Goal: Information Seeking & Learning: Learn about a topic

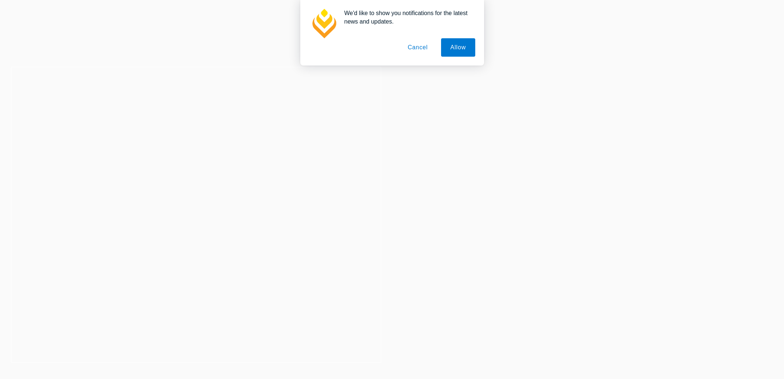
click at [424, 50] on button "Cancel" at bounding box center [418, 47] width 39 height 18
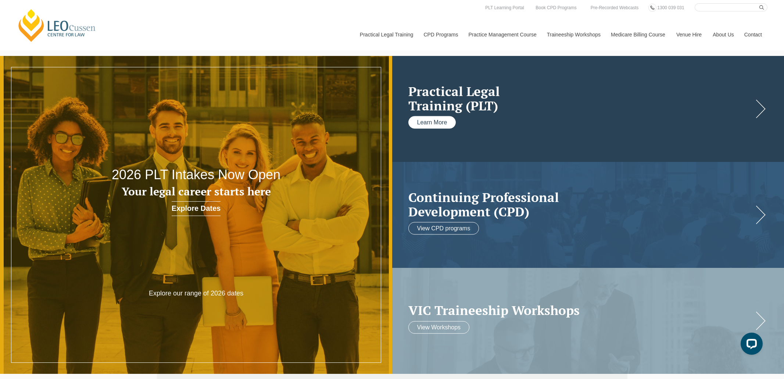
click at [436, 119] on link "Learn More" at bounding box center [433, 122] width 48 height 13
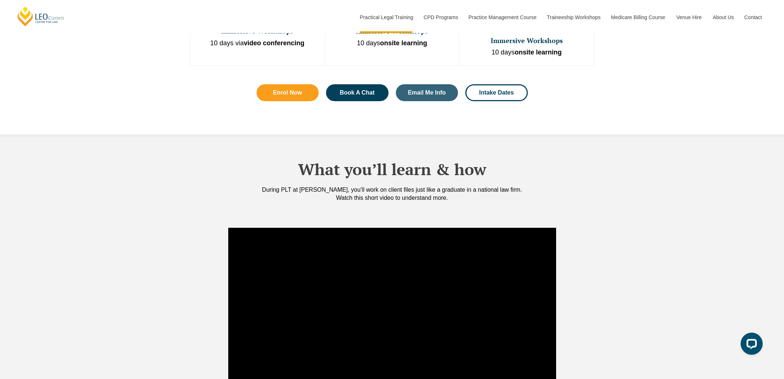
scroll to position [661, 0]
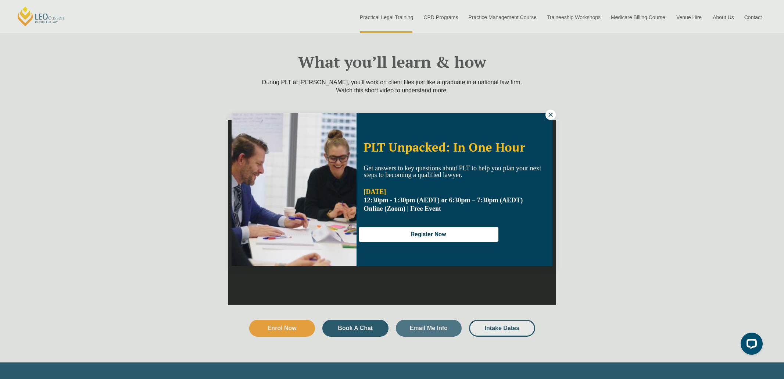
click at [551, 114] on icon at bounding box center [551, 115] width 4 height 4
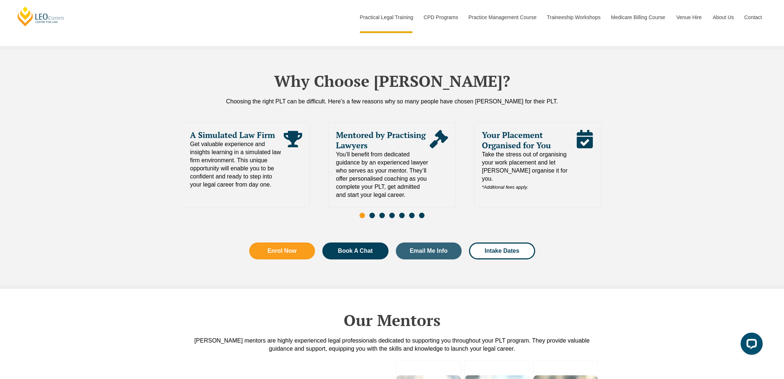
scroll to position [1573, 0]
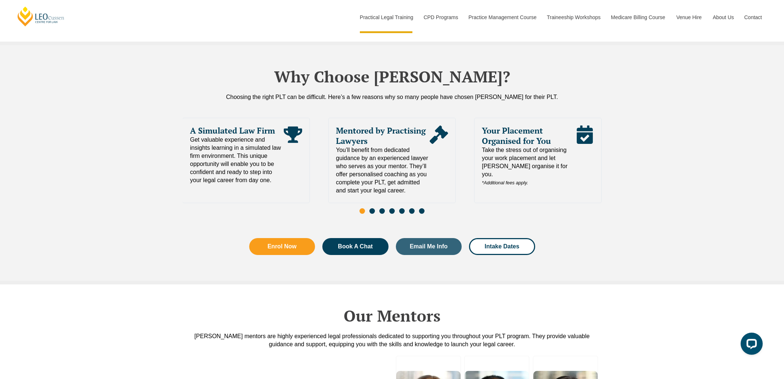
click at [371, 208] on span "Go to slide 2" at bounding box center [373, 211] width 6 height 6
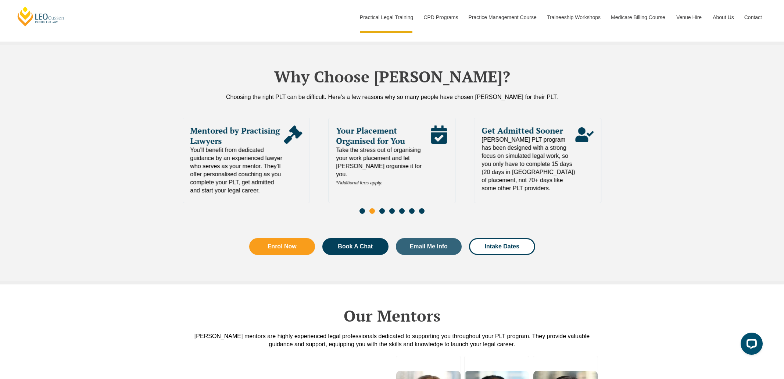
click at [384, 208] on span "Go to slide 3" at bounding box center [383, 211] width 6 height 6
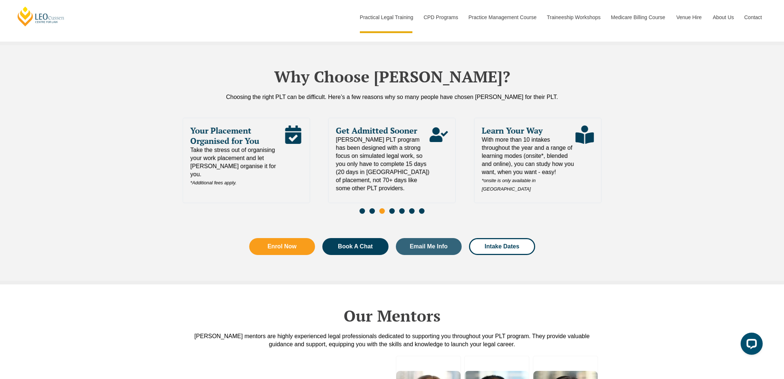
click at [396, 207] on div "Slides" at bounding box center [392, 211] width 419 height 8
click at [401, 208] on span "Go to slide 5" at bounding box center [402, 211] width 6 height 6
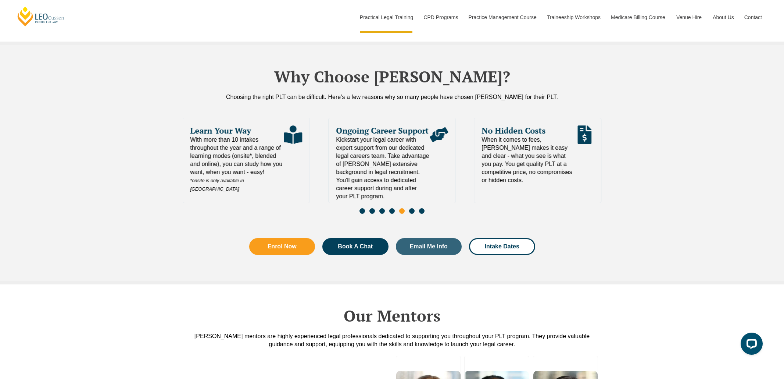
click at [420, 208] on span "Go to slide 7" at bounding box center [422, 211] width 6 height 6
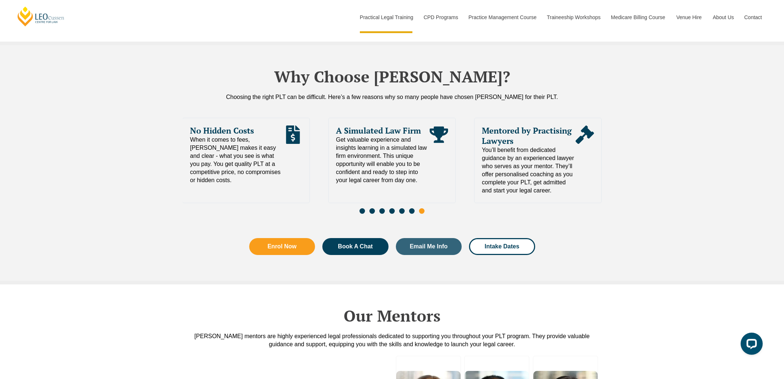
click at [431, 207] on div "Slides" at bounding box center [392, 211] width 419 height 8
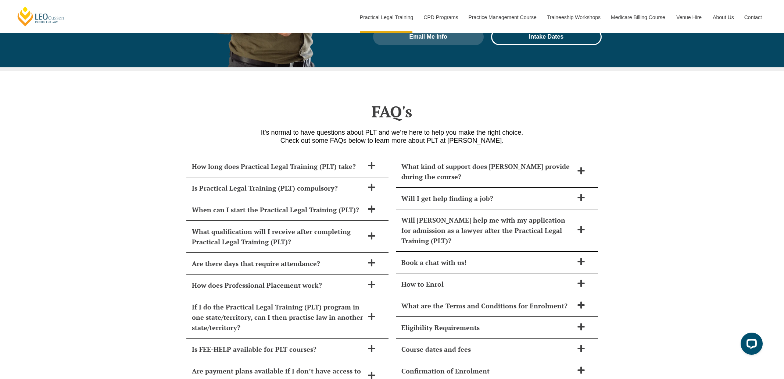
scroll to position [3096, 0]
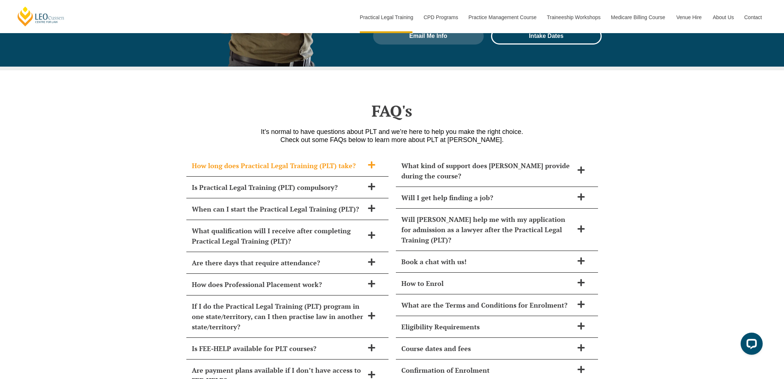
click at [234, 155] on div "How long does Practical Legal Training (PLT) take?" at bounding box center [287, 166] width 202 height 22
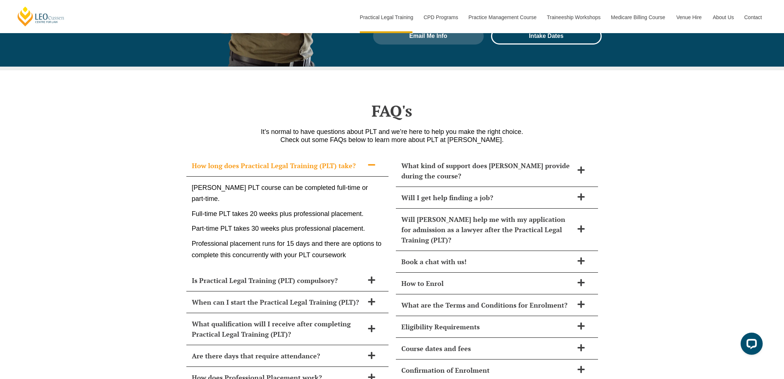
click at [234, 155] on div "How long does Practical Legal Training (PLT) take?" at bounding box center [287, 166] width 202 height 22
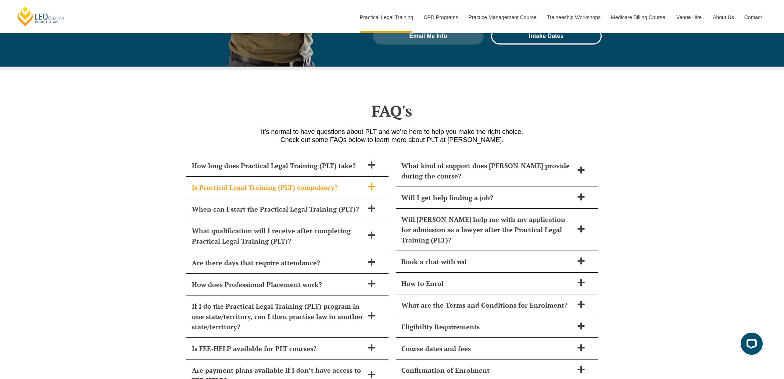
click at [192, 182] on h2 "Is Practical Legal Training (PLT) compulsory?" at bounding box center [278, 187] width 172 height 10
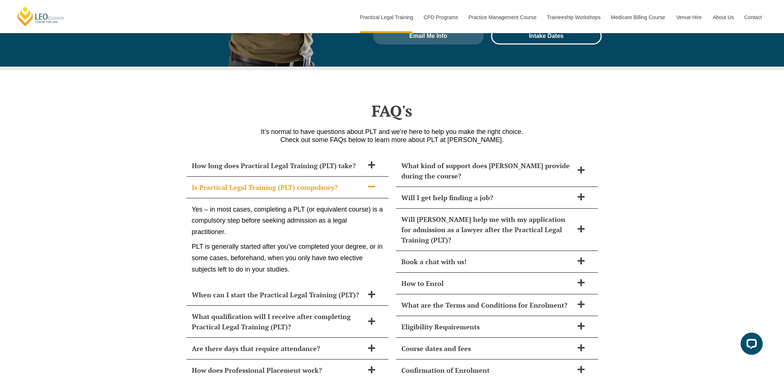
click at [190, 177] on div "Is Practical Legal Training (PLT) compulsory?" at bounding box center [287, 188] width 202 height 22
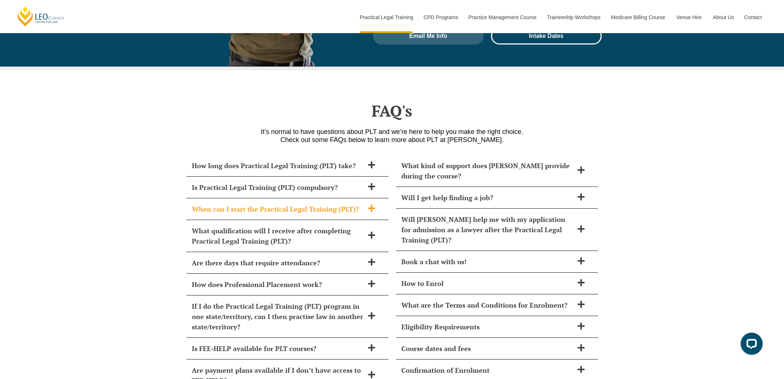
click at [206, 204] on h2 "When can I start the Practical Legal Training (PLT)?" at bounding box center [278, 209] width 172 height 10
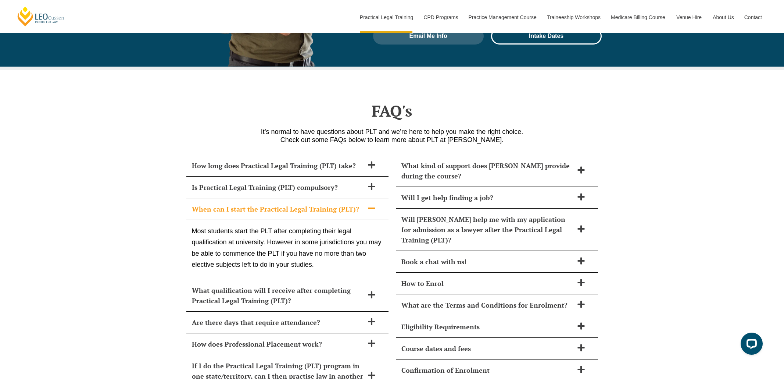
click at [206, 204] on h2 "When can I start the Practical Legal Training (PLT)?" at bounding box center [278, 209] width 172 height 10
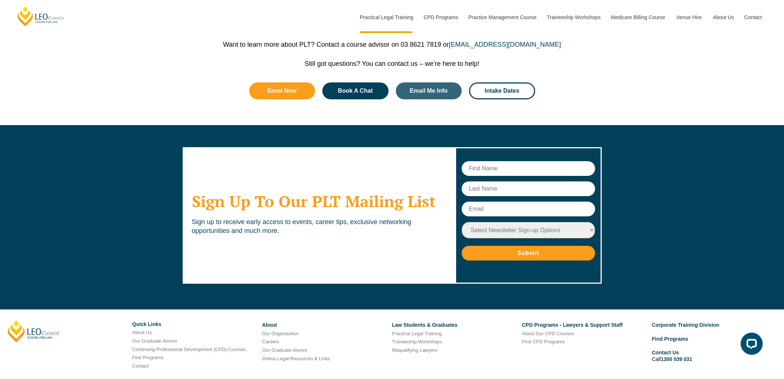
scroll to position [3646, 0]
